Goal: Transaction & Acquisition: Purchase product/service

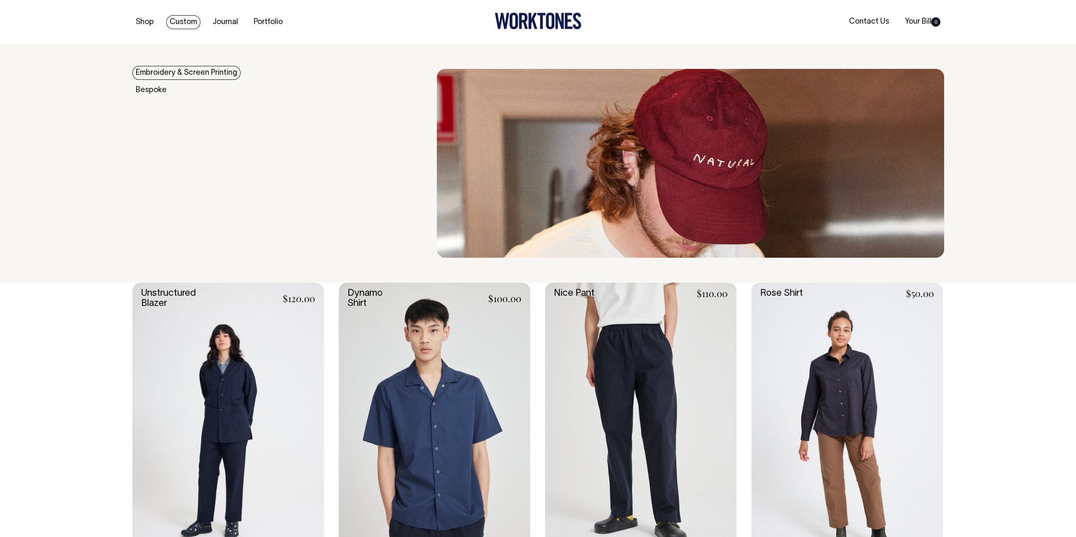
click at [538, 106] on img at bounding box center [690, 163] width 507 height 189
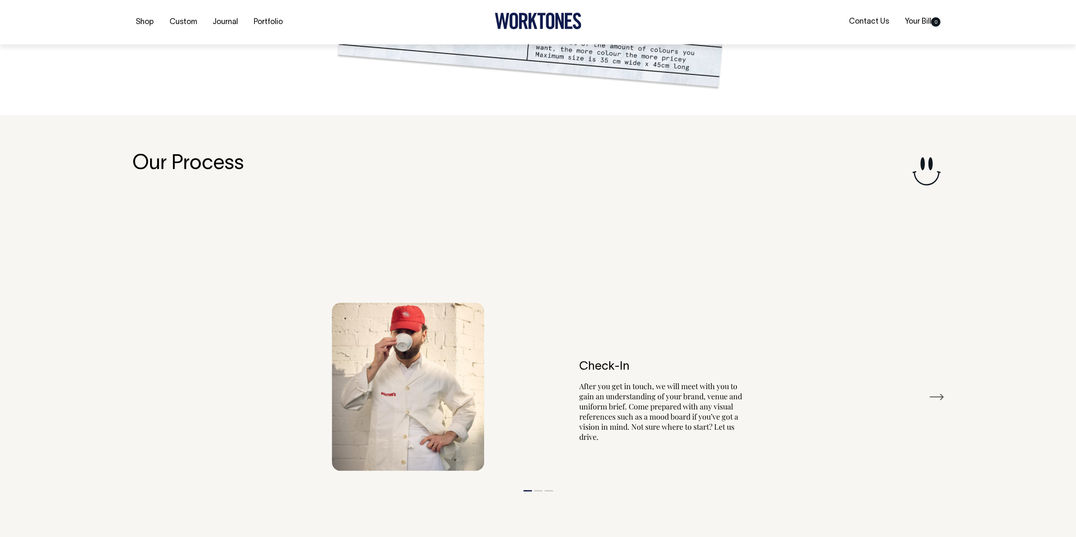
scroll to position [992, 0]
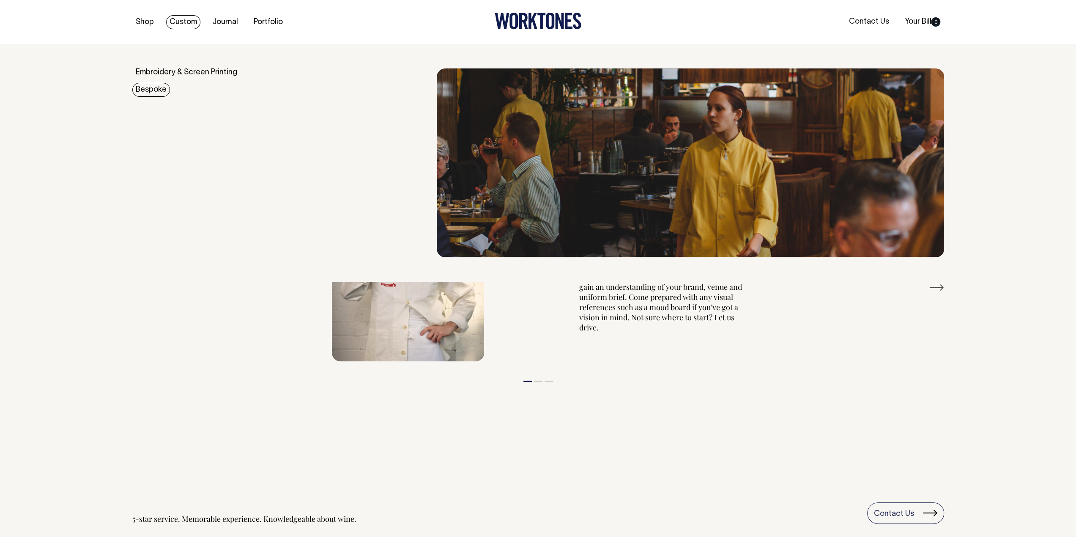
click at [149, 93] on link "Bespoke" at bounding box center [151, 90] width 38 height 14
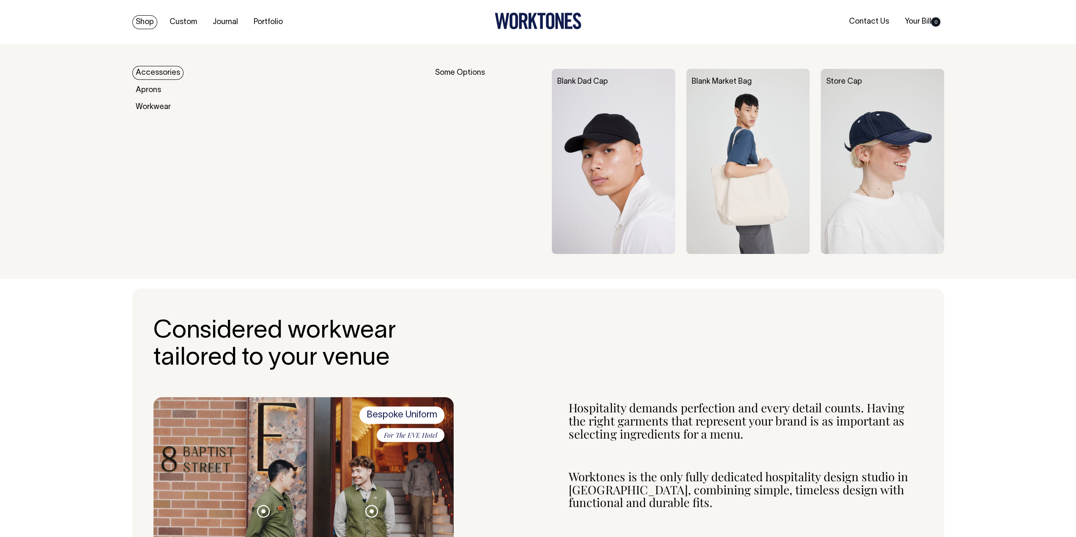
click at [137, 20] on link "Shop" at bounding box center [144, 22] width 25 height 14
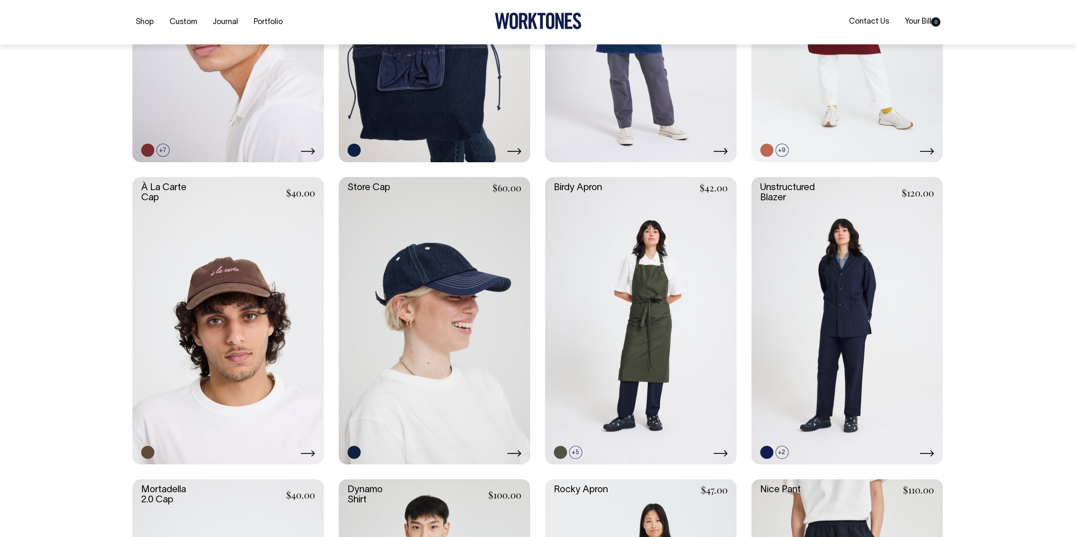
click at [256, 339] on link at bounding box center [228, 320] width 192 height 287
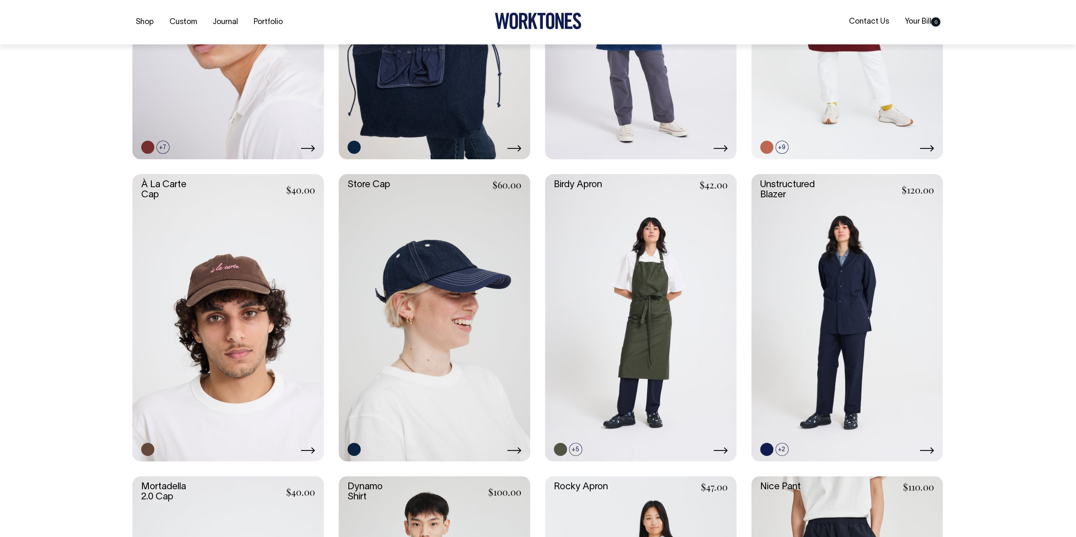
scroll to position [380, 0]
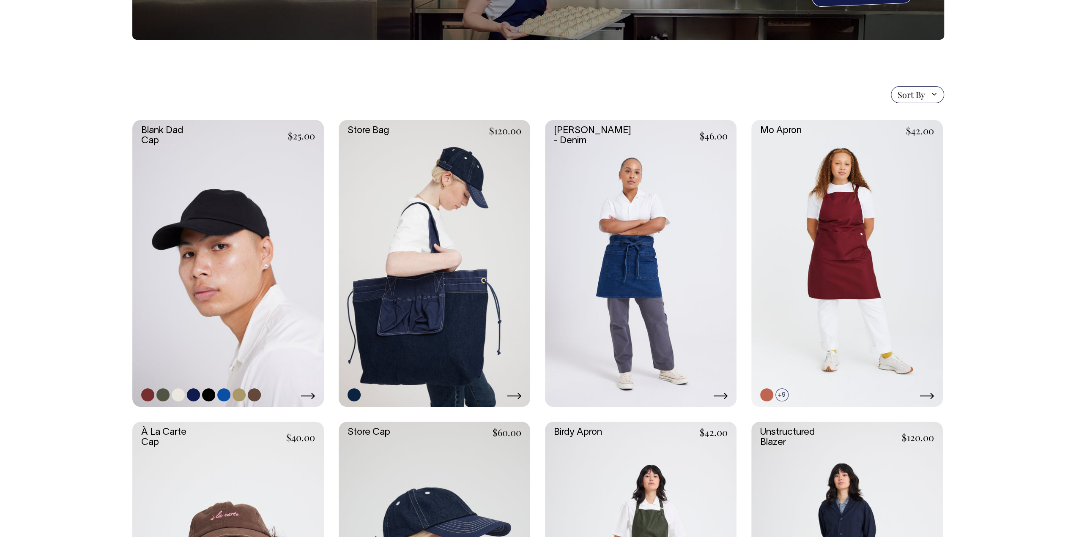
click at [237, 237] on link at bounding box center [228, 263] width 192 height 287
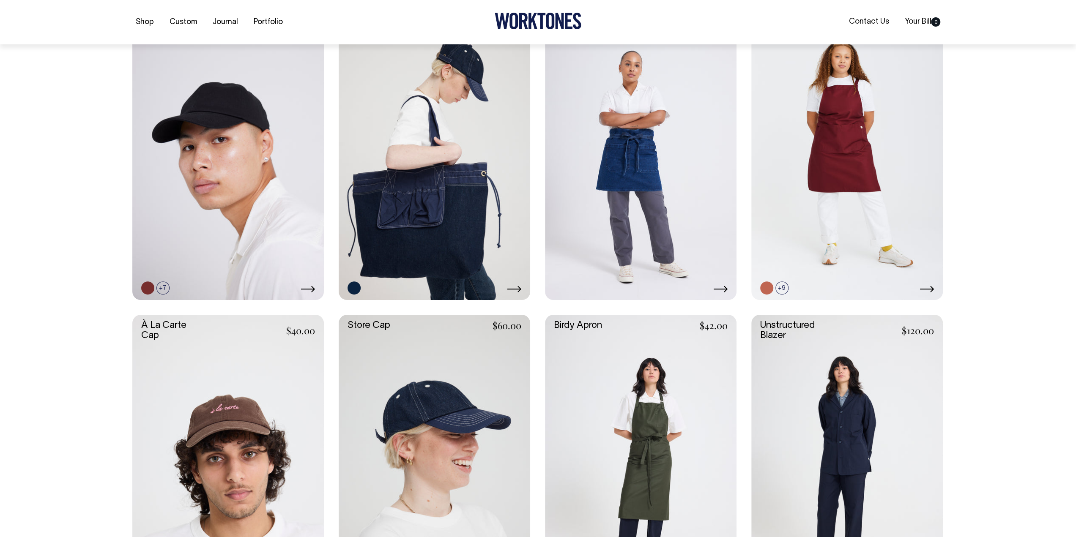
scroll to position [249, 0]
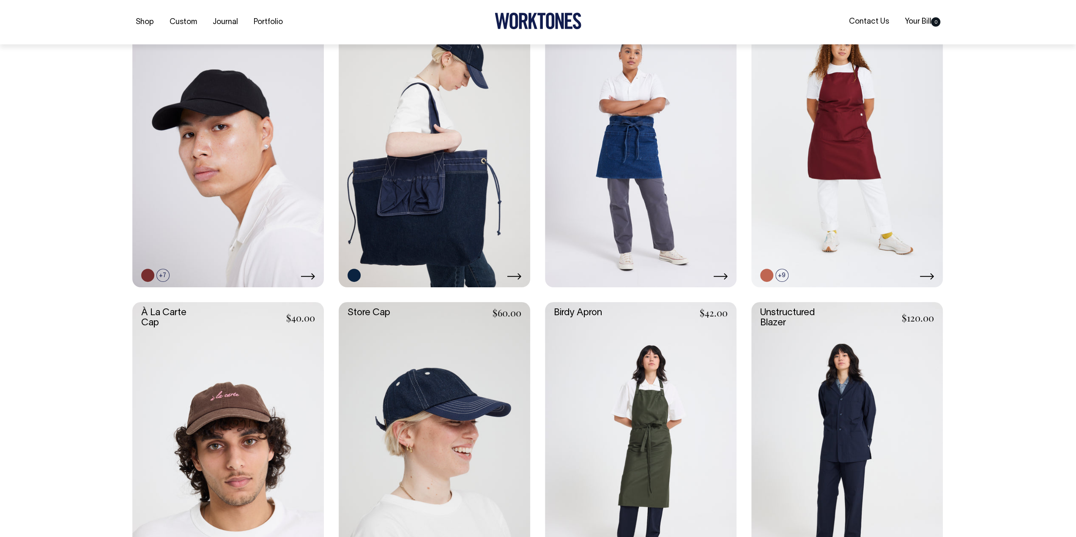
click at [249, 405] on link at bounding box center [228, 445] width 192 height 287
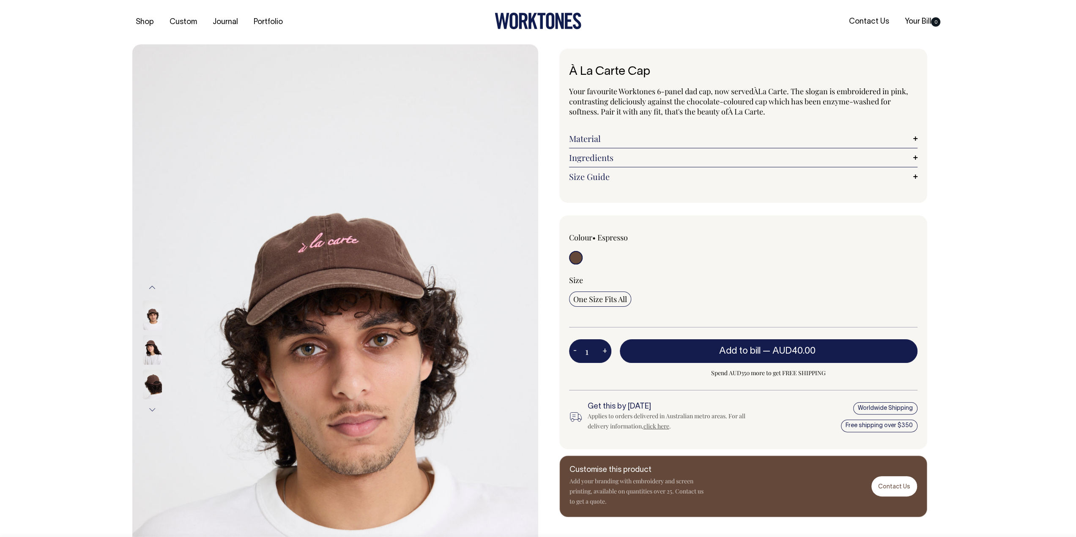
click at [157, 380] on img at bounding box center [152, 385] width 19 height 30
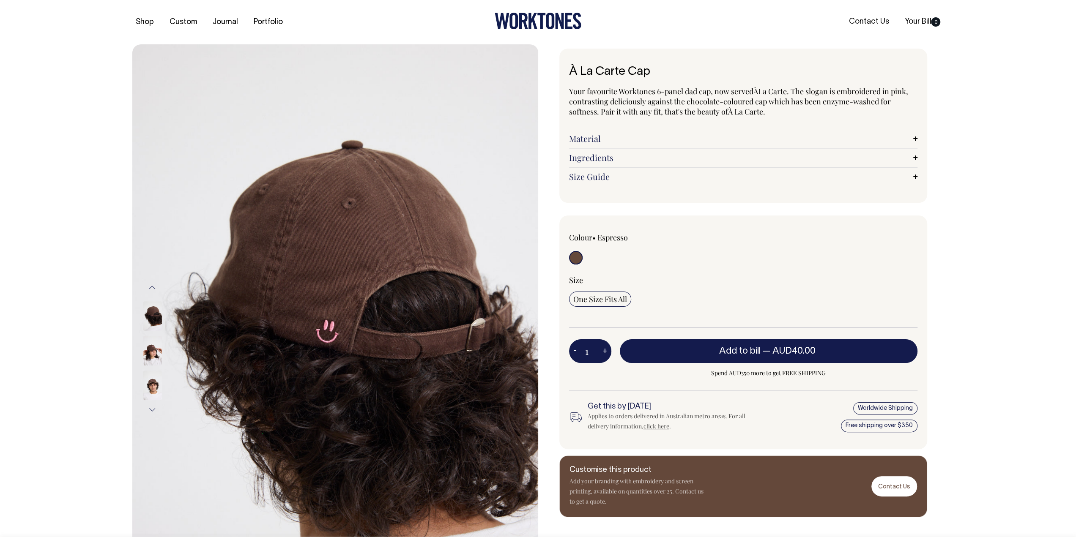
click at [158, 355] on img at bounding box center [152, 351] width 19 height 30
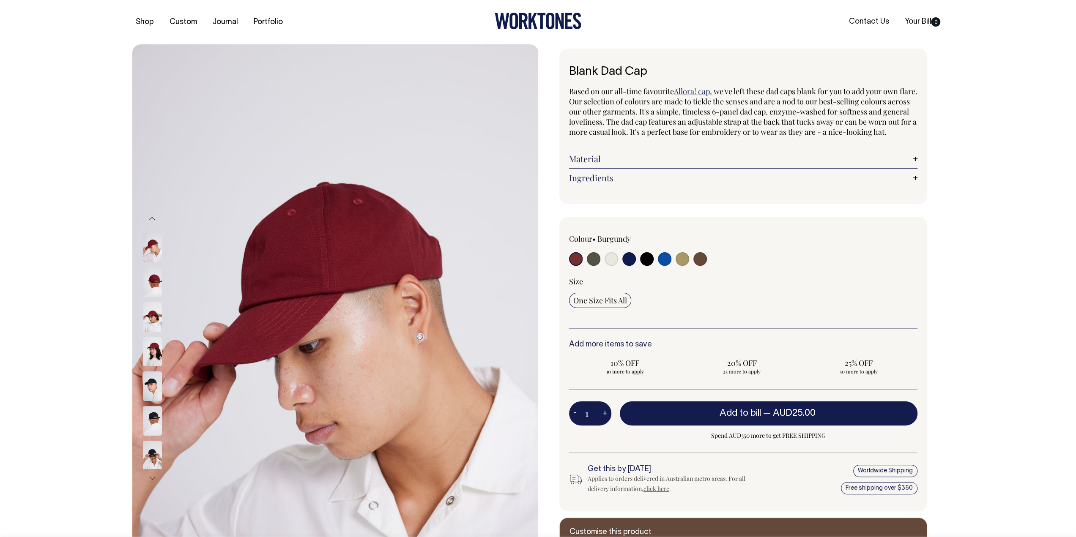
click at [696, 266] on input "radio" at bounding box center [700, 259] width 14 height 14
radio input "true"
select select "Espresso"
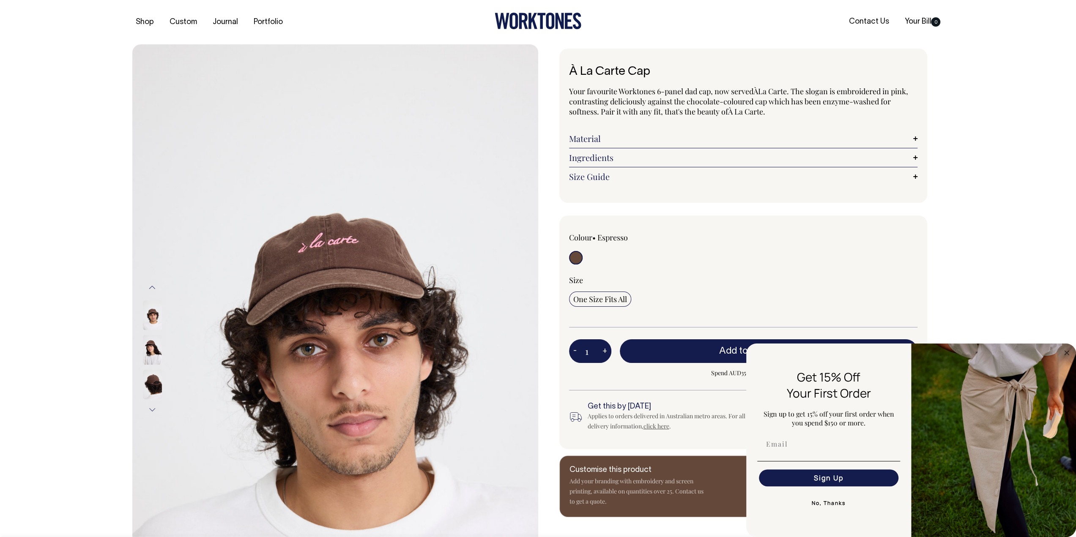
drag, startPoint x: 736, startPoint y: 23, endPoint x: 717, endPoint y: 83, distance: 63.4
click at [736, 23] on ul "Contact Us Your Bill 0" at bounding box center [808, 21] width 271 height 9
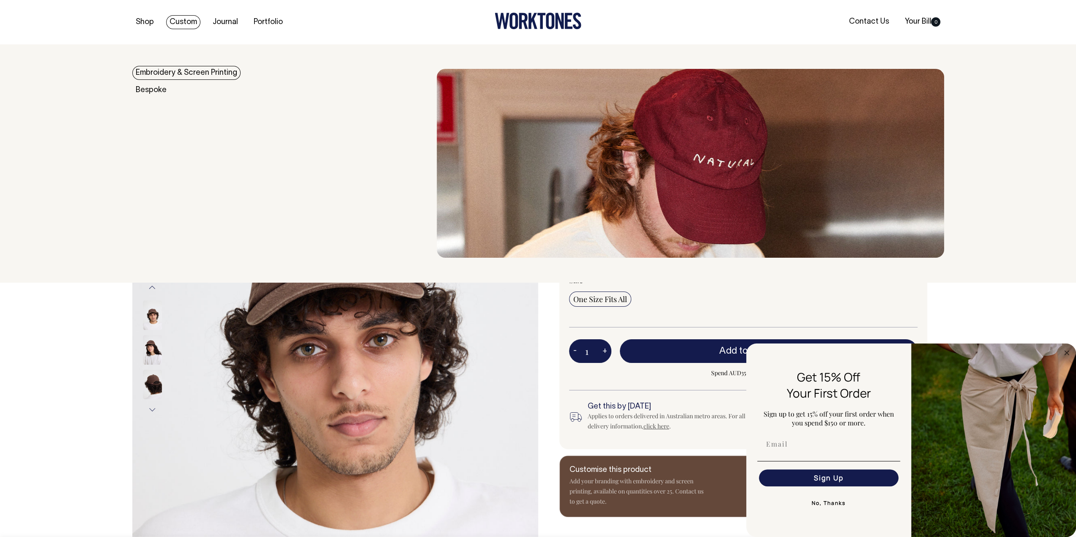
click at [189, 22] on link "Custom" at bounding box center [183, 22] width 34 height 14
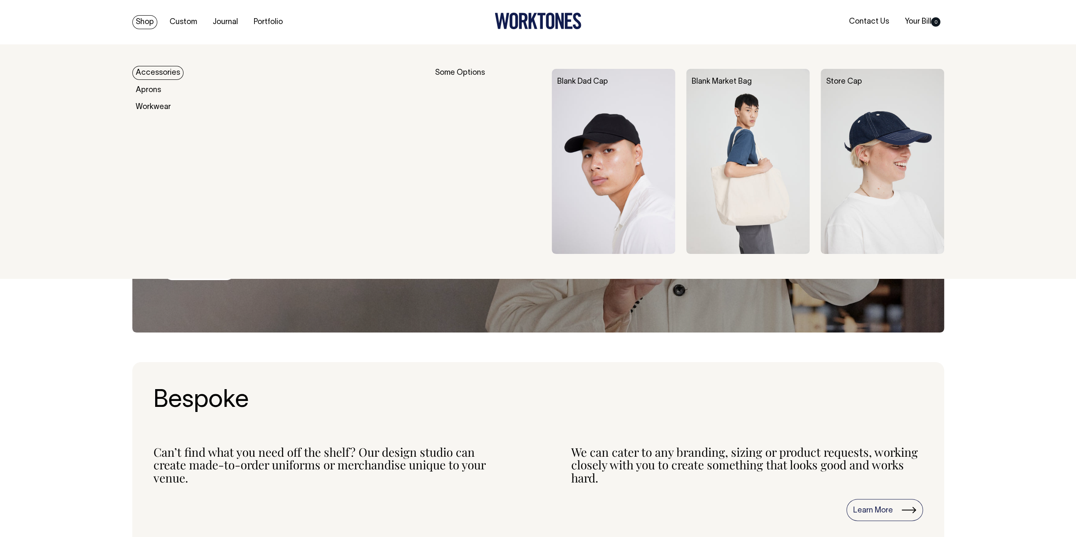
click at [138, 26] on link "Shop" at bounding box center [144, 22] width 25 height 14
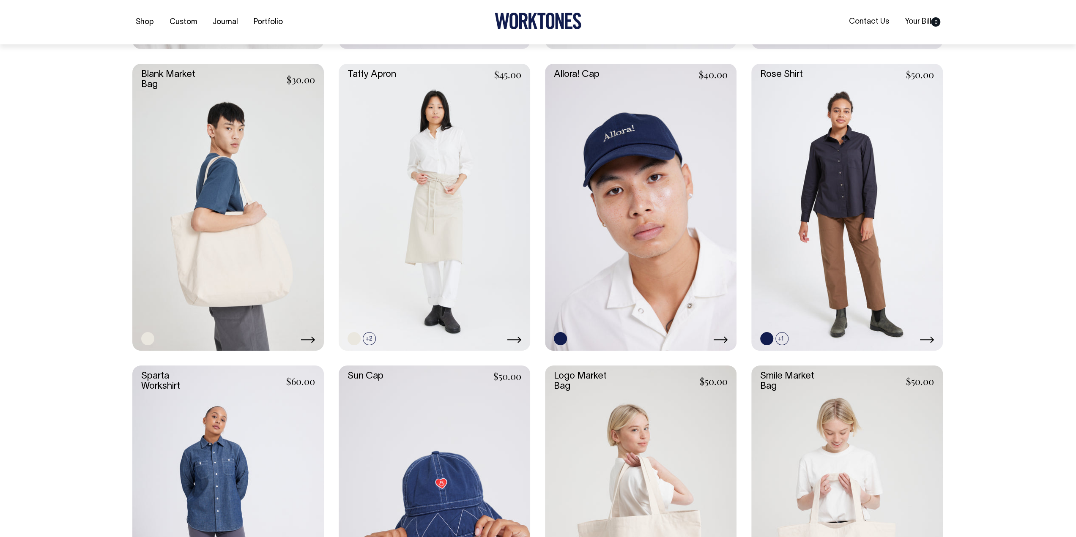
scroll to position [1395, 0]
click at [273, 296] on link at bounding box center [228, 206] width 192 height 287
